Goal: Task Accomplishment & Management: Manage account settings

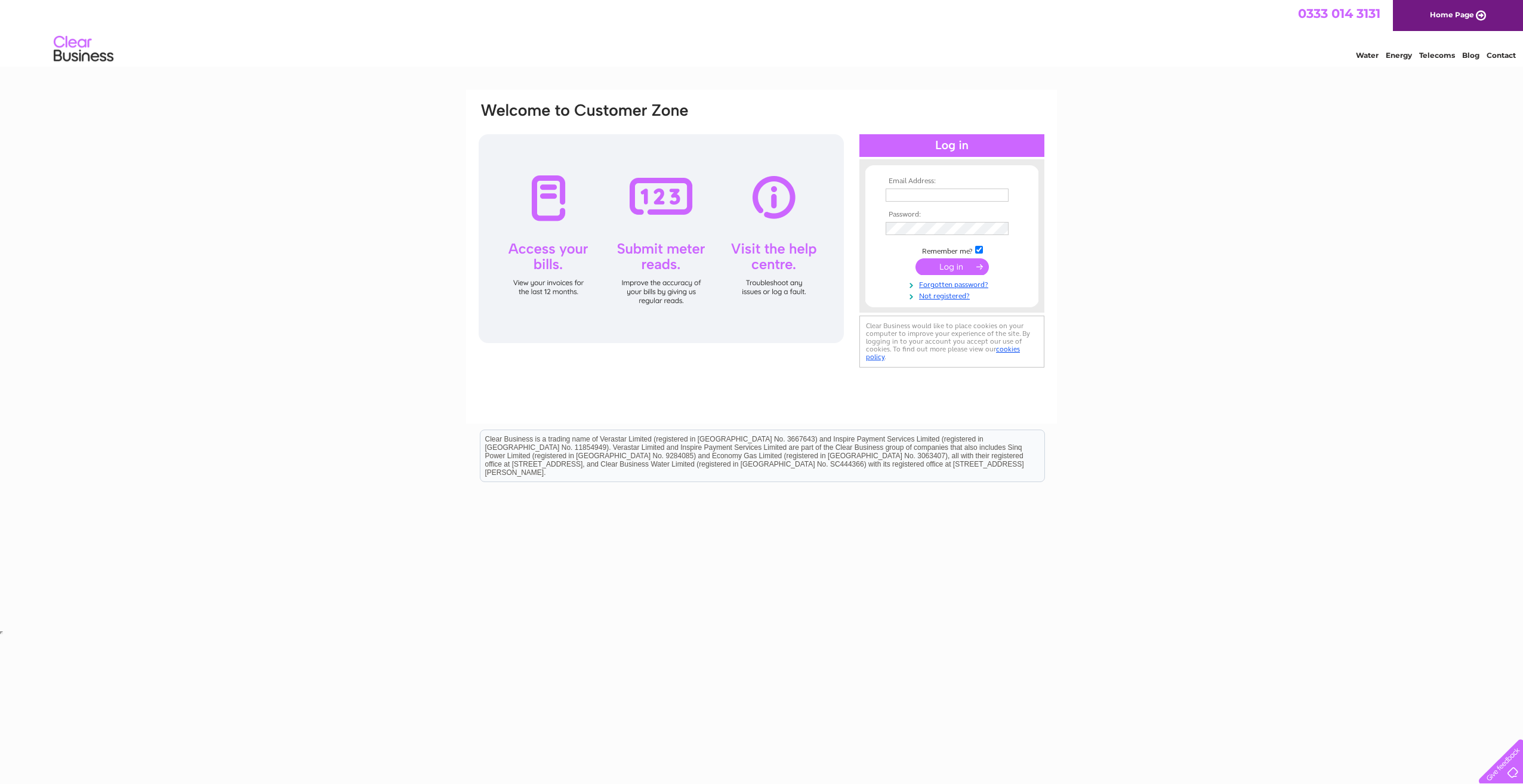
click at [969, 191] on input "text" at bounding box center [947, 195] width 123 height 13
type input "lynne.robertson@sslaccess.co.uk"
click at [915, 258] on input "submit" at bounding box center [952, 267] width 73 height 17
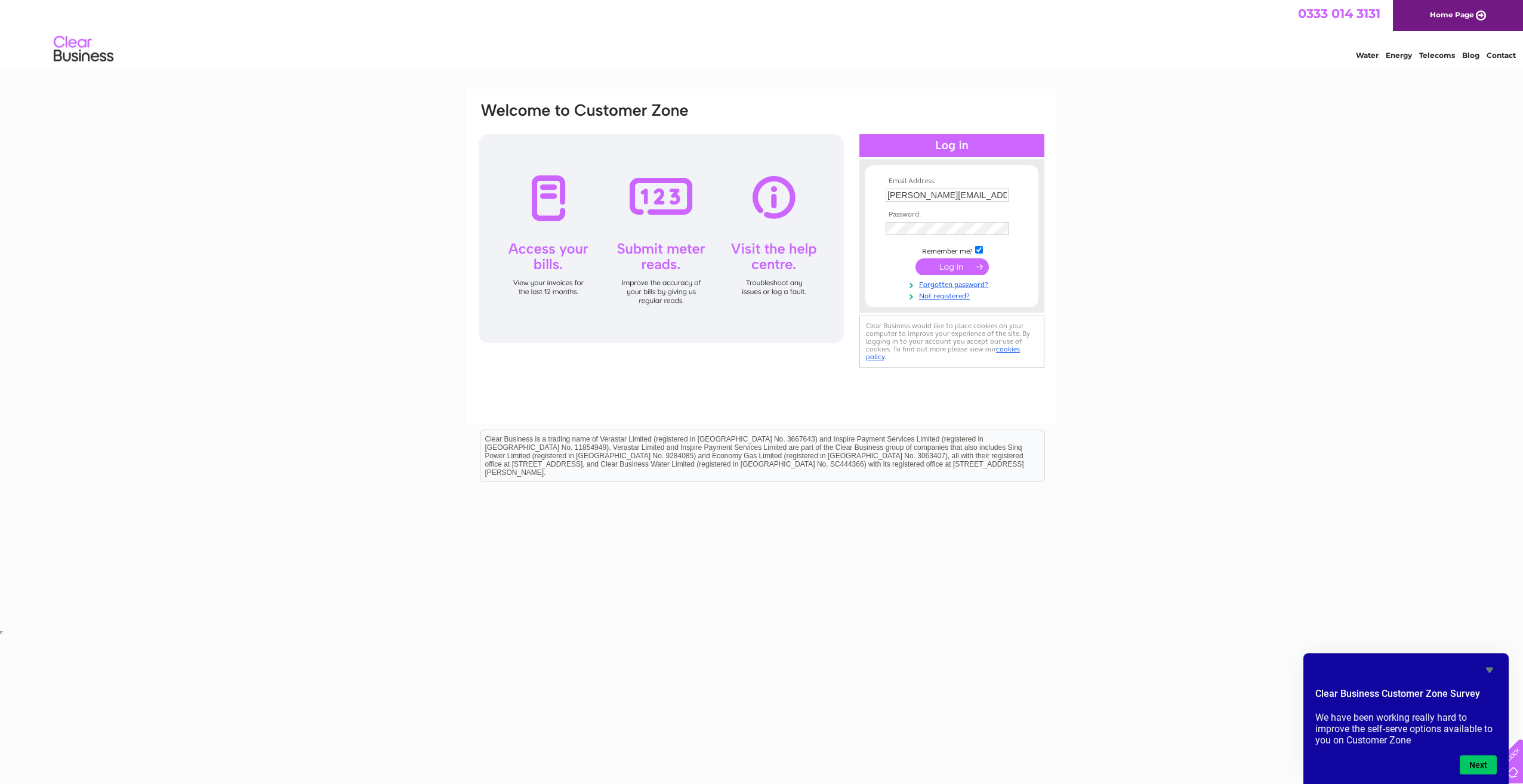
click at [935, 266] on input "submit" at bounding box center [952, 267] width 73 height 17
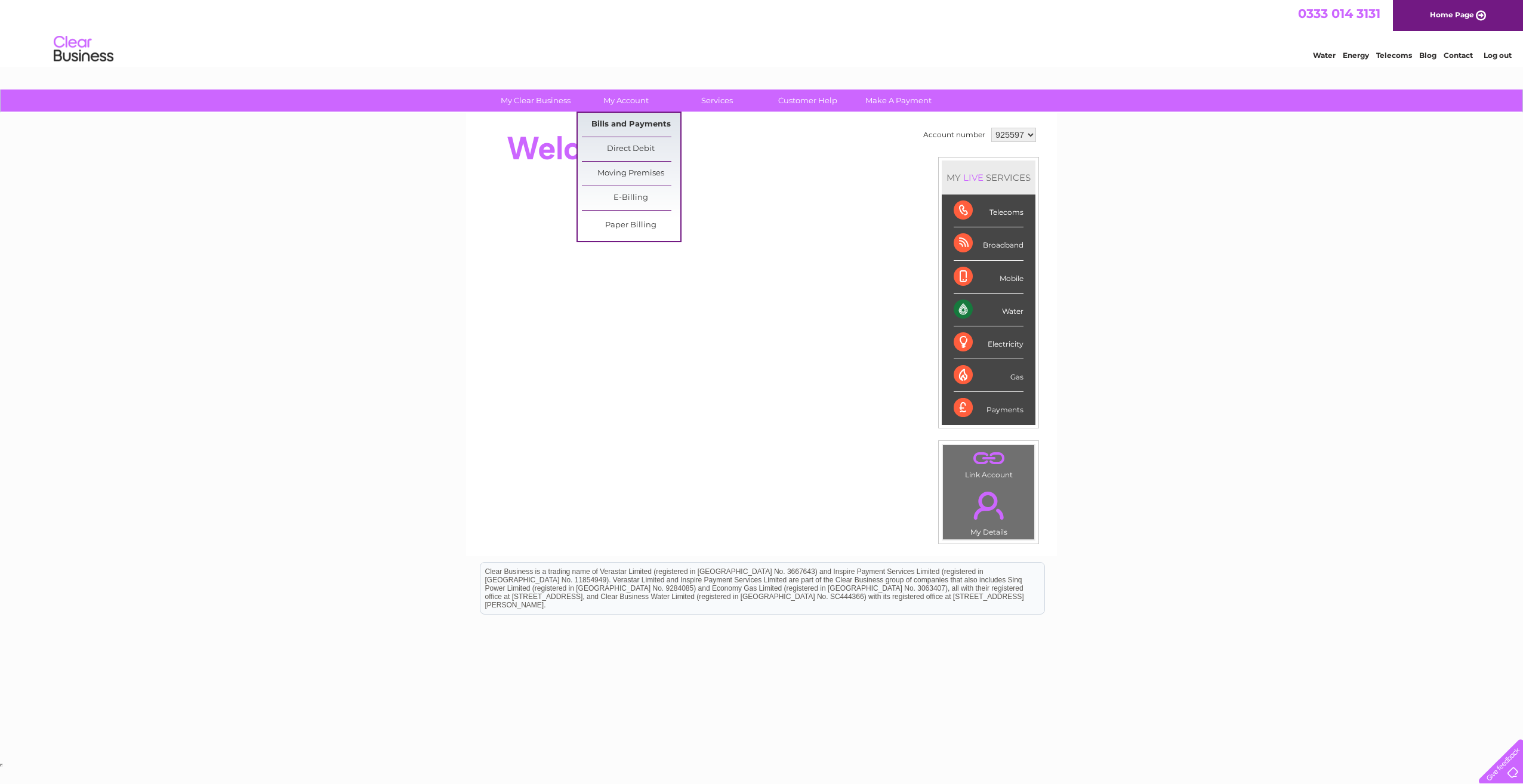
click at [632, 122] on link "Bills and Payments" at bounding box center [631, 125] width 99 height 24
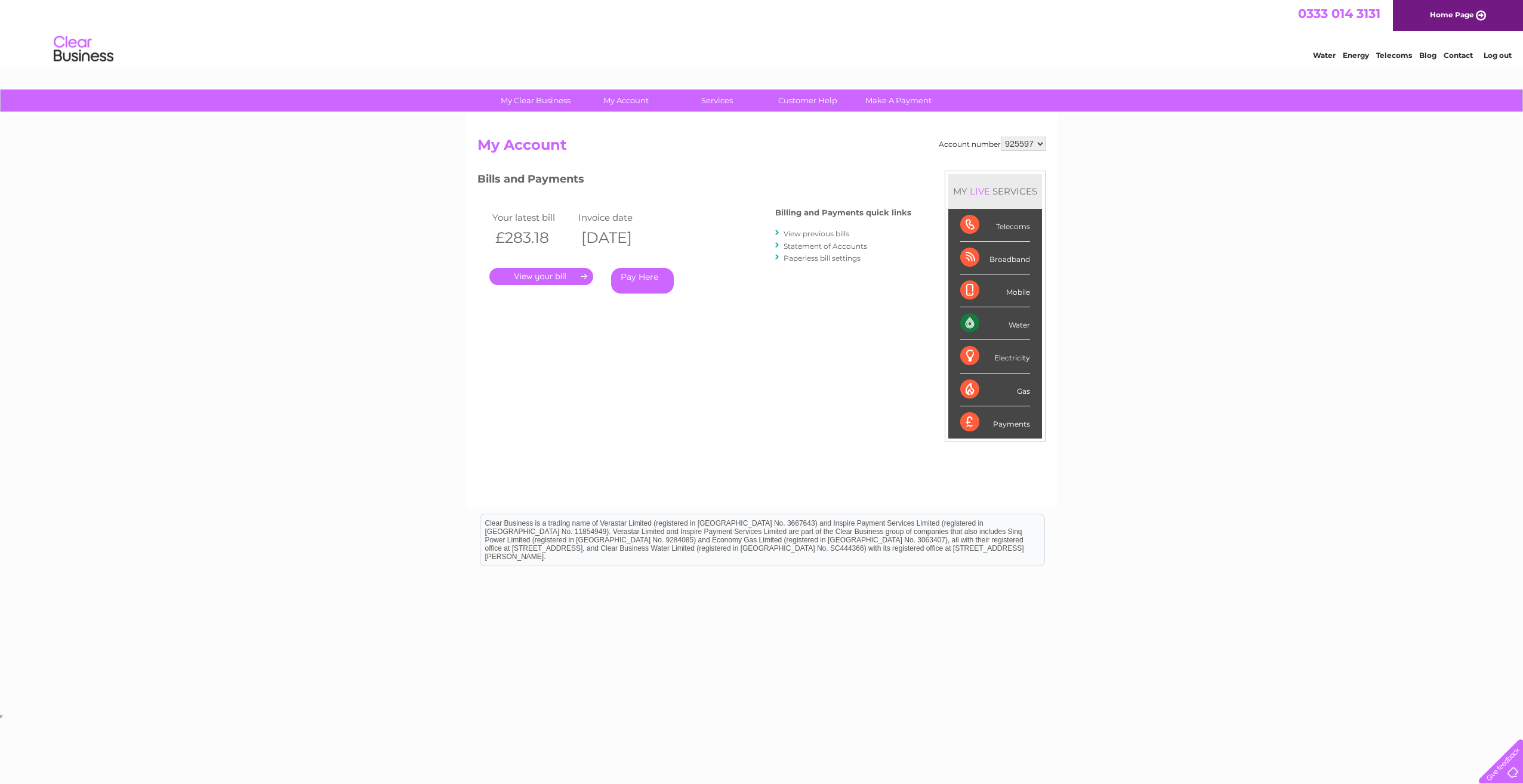
click at [566, 276] on link "." at bounding box center [541, 276] width 104 height 18
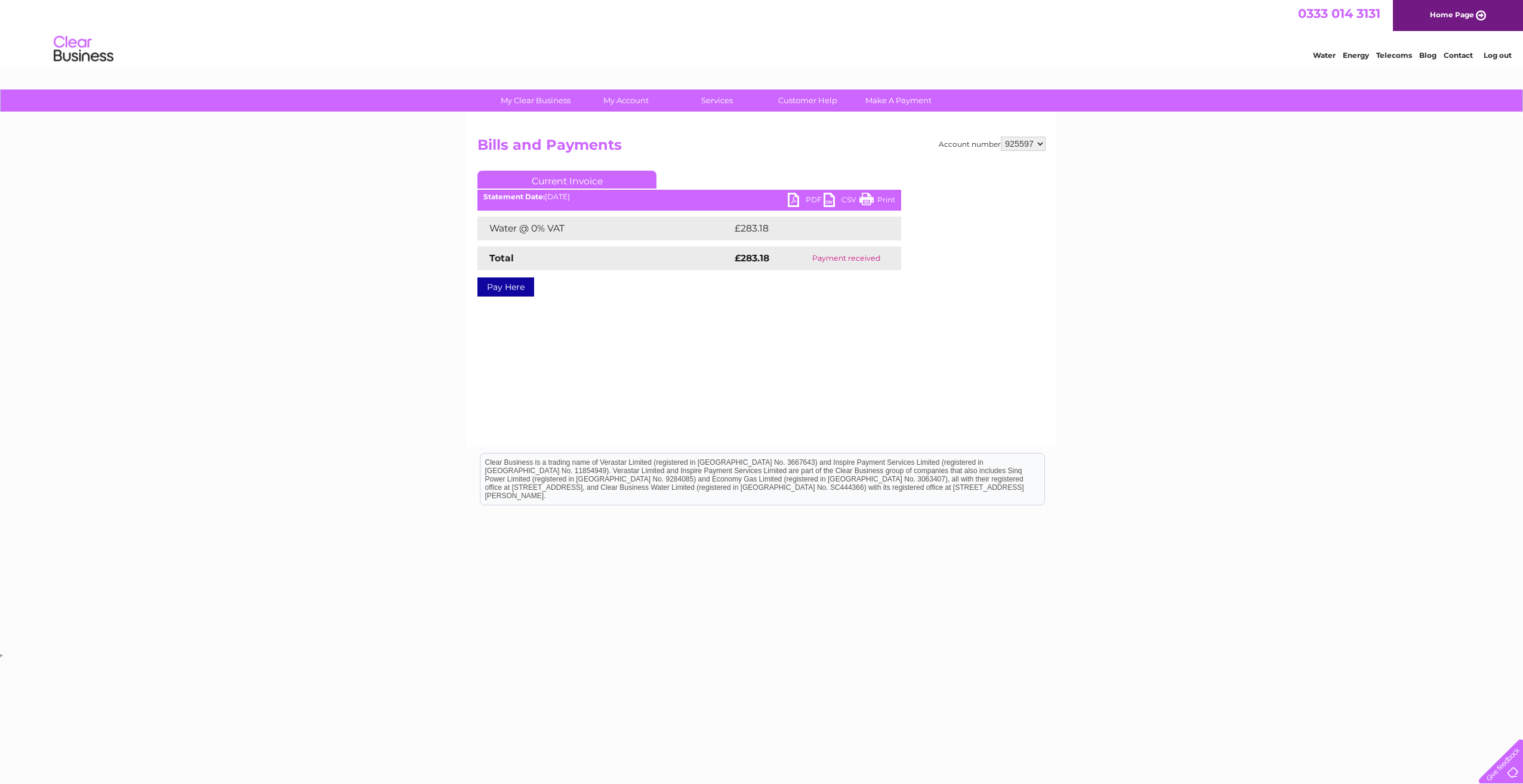
click at [806, 197] on link "PDF" at bounding box center [805, 201] width 36 height 18
click at [810, 197] on link "PDF" at bounding box center [805, 201] width 36 height 18
